Goal: Contribute content: Add original content to the website for others to see

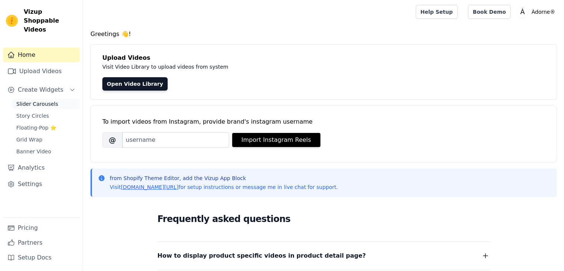
click at [29, 100] on span "Slider Carousels" at bounding box center [37, 103] width 42 height 7
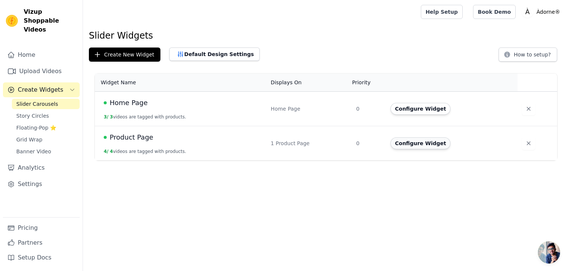
click at [416, 145] on button "Configure Widget" at bounding box center [421, 143] width 60 height 12
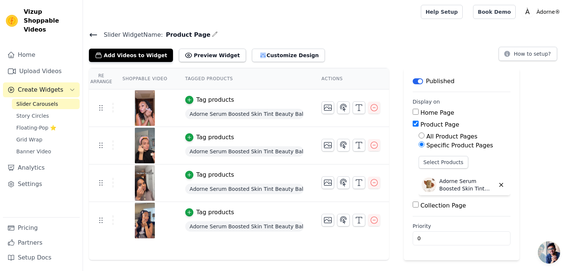
click at [92, 32] on icon at bounding box center [93, 34] width 9 height 9
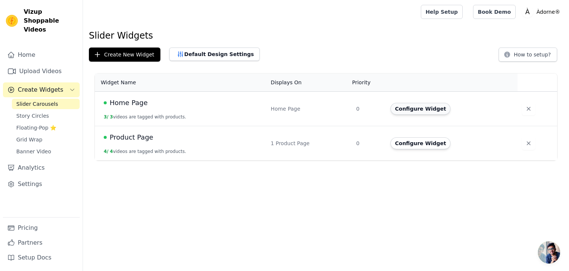
click at [409, 110] on button "Configure Widget" at bounding box center [421, 109] width 60 height 12
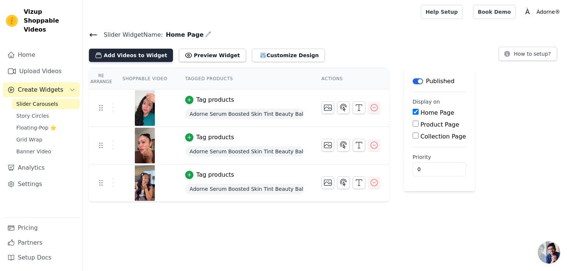
click at [147, 55] on button "Add Videos to Widget" at bounding box center [131, 55] width 84 height 13
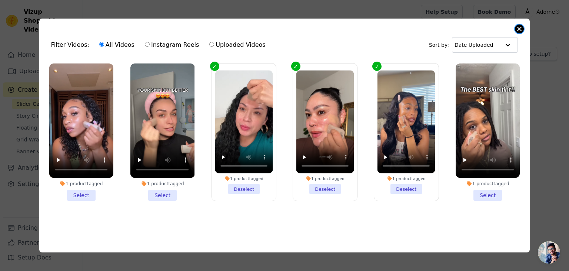
click at [522, 26] on button "Close modal" at bounding box center [519, 28] width 9 height 9
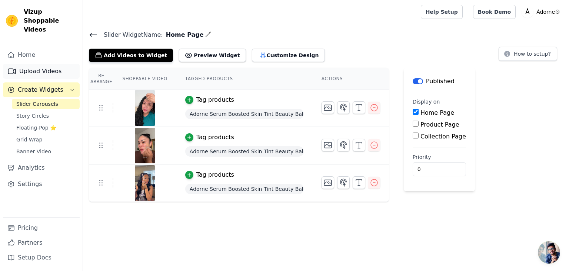
click at [51, 64] on link "Upload Videos" at bounding box center [41, 71] width 77 height 15
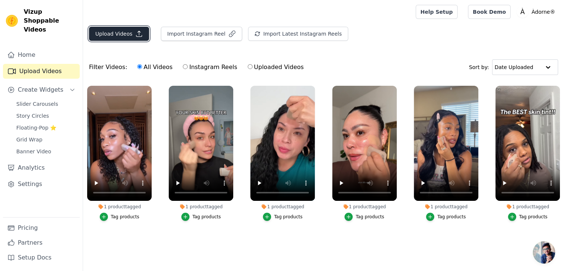
click at [108, 37] on button "Upload Videos" at bounding box center [119, 34] width 60 height 14
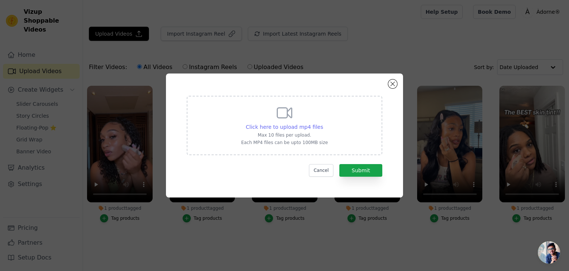
click at [284, 125] on span "Click here to upload mp4 files" at bounding box center [284, 127] width 77 height 6
click at [323, 123] on input "Click here to upload mp4 files Max 10 files per upload. Each MP4 files can be u…" at bounding box center [323, 123] width 0 height 0
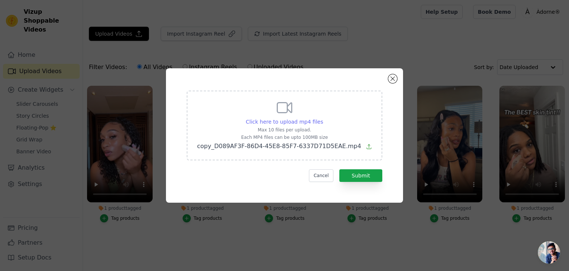
click at [293, 119] on span "Click here to upload mp4 files" at bounding box center [284, 122] width 77 height 6
click at [323, 118] on input "Click here to upload mp4 files Max 10 files per upload. Each MP4 files can be u…" at bounding box center [323, 118] width 0 height 0
type input "C:\fakepath\copy_A2FC7329-7B42-4EA5-B23B-8F3F770D6703.mp4"
click at [366, 175] on button "Submit" at bounding box center [361, 175] width 43 height 13
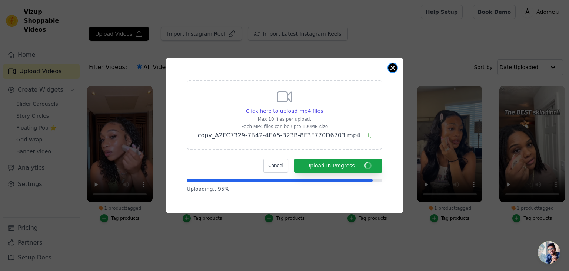
click at [392, 67] on button "Close modal" at bounding box center [393, 67] width 9 height 9
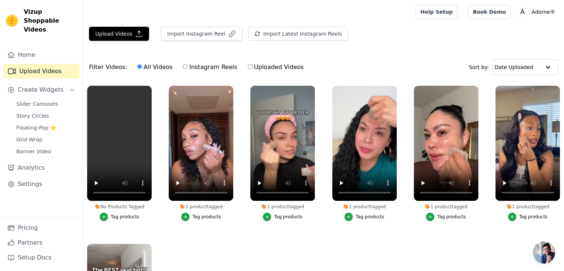
click at [325, 15] on div at bounding box center [248, 12] width 318 height 24
